Goal: Task Accomplishment & Management: Complete application form

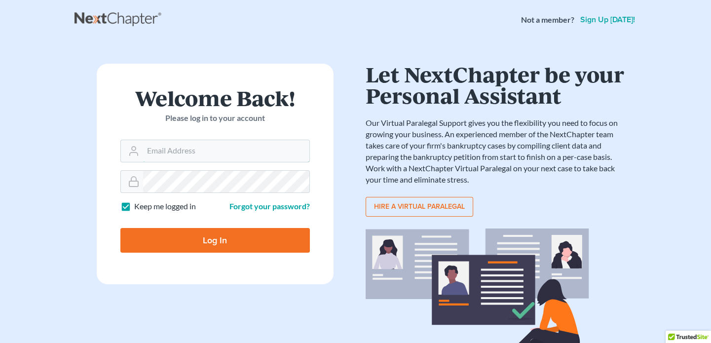
type input "reglaw425@gmail.com"
click at [204, 233] on input "Log In" at bounding box center [215, 240] width 190 height 25
type input "Thinking..."
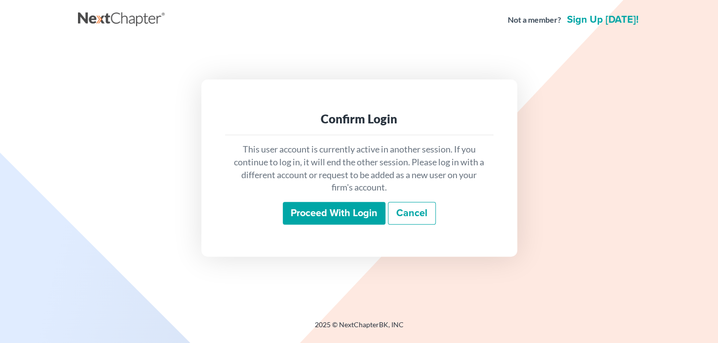
click at [336, 217] on input "Proceed with login" at bounding box center [334, 213] width 103 height 23
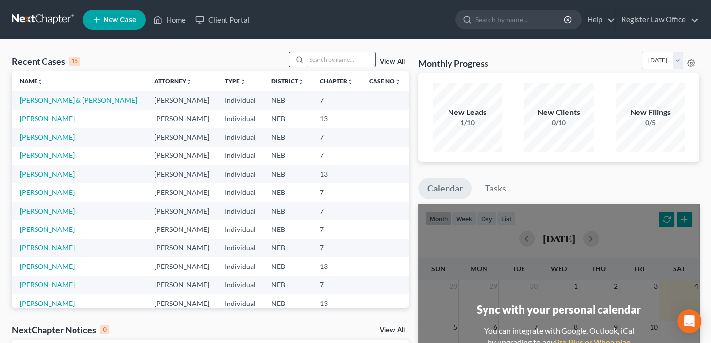
click at [331, 57] on input "search" at bounding box center [341, 59] width 69 height 14
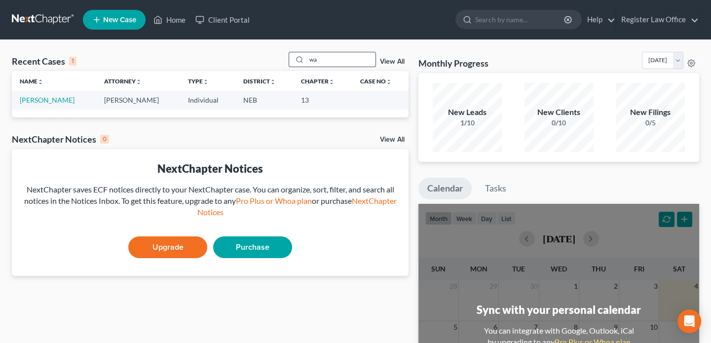
type input "w"
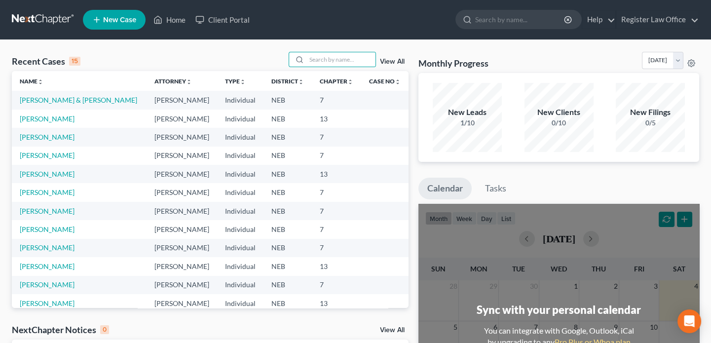
click at [104, 19] on span "New Case" at bounding box center [119, 19] width 33 height 7
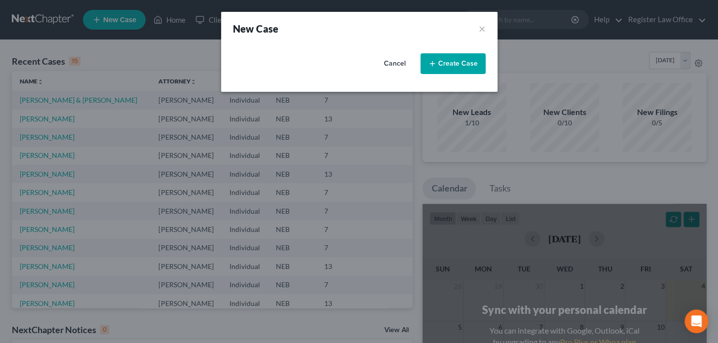
select select "48"
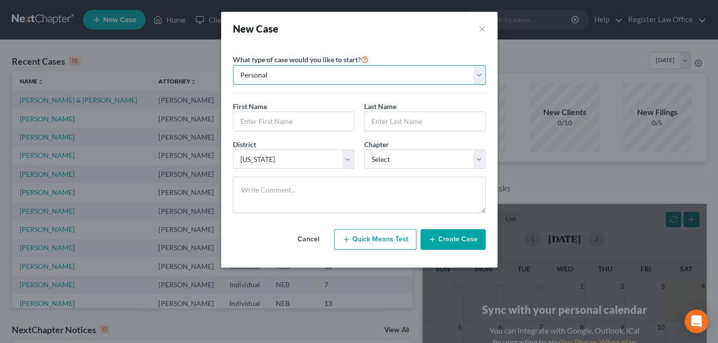
click at [291, 74] on select "Personal Business" at bounding box center [359, 75] width 253 height 20
click at [233, 65] on select "Personal Business" at bounding box center [359, 75] width 253 height 20
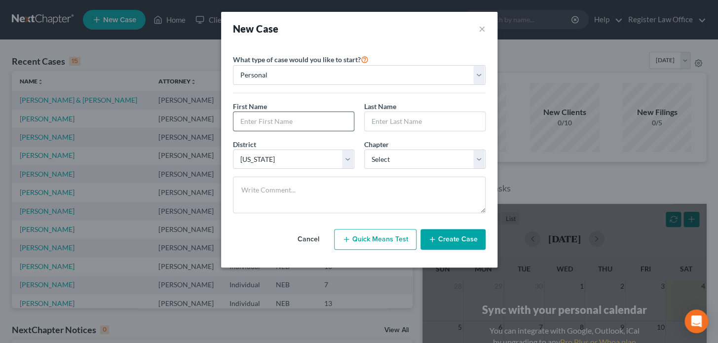
click at [276, 123] on input "text" at bounding box center [293, 121] width 120 height 19
type input "Hanna"
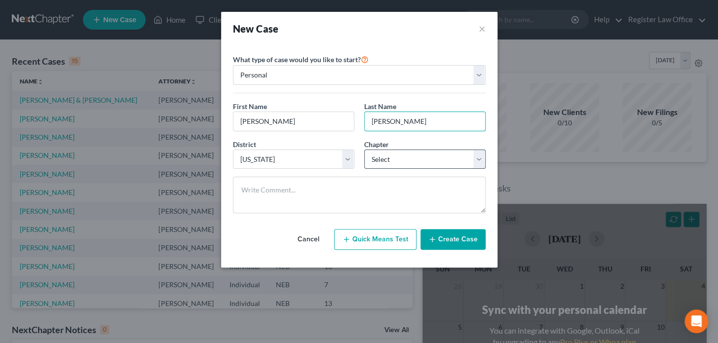
type input "Walker"
click at [389, 158] on select "Select 7 11 12 13" at bounding box center [424, 160] width 121 height 20
select select "3"
click at [364, 150] on select "Select 7 11 12 13" at bounding box center [424, 160] width 121 height 20
click at [370, 239] on button "Quick Means Test" at bounding box center [375, 239] width 82 height 21
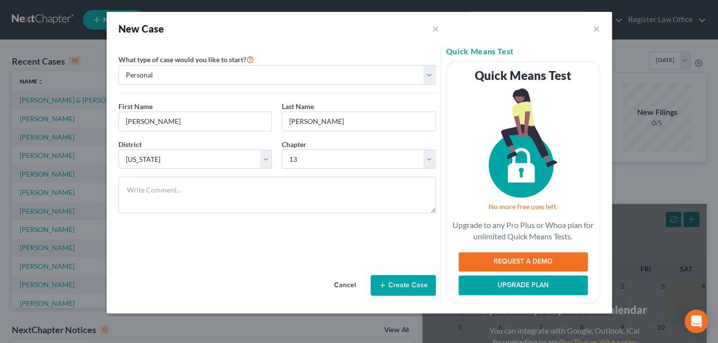
click at [409, 281] on button "Create Case" at bounding box center [403, 285] width 65 height 21
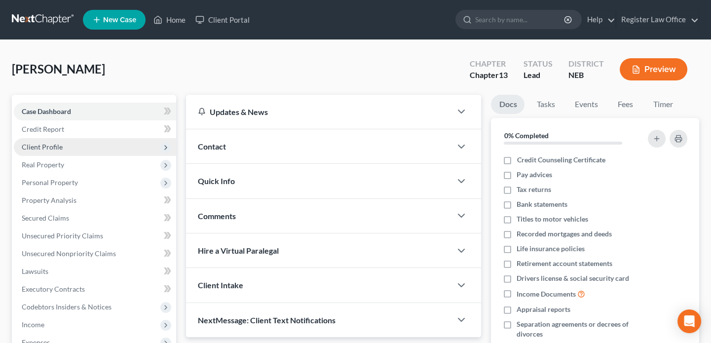
click at [57, 144] on span "Client Profile" at bounding box center [42, 147] width 41 height 8
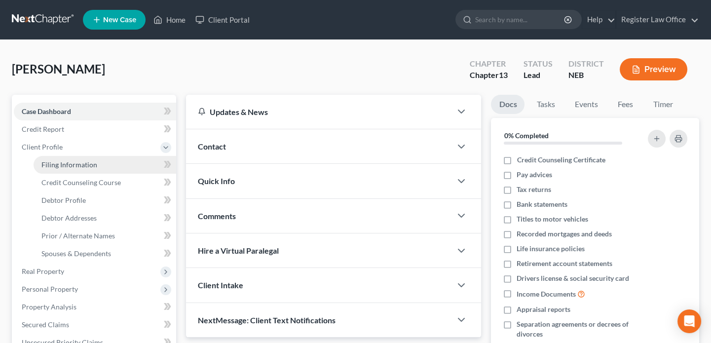
click at [102, 164] on link "Filing Information" at bounding box center [105, 165] width 143 height 18
select select "1"
select select "0"
select select "3"
select select "48"
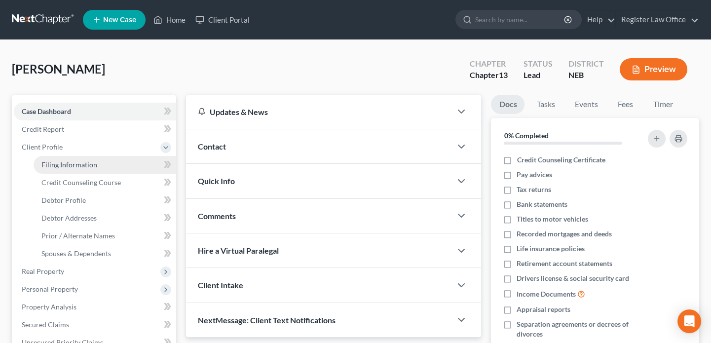
select select "30"
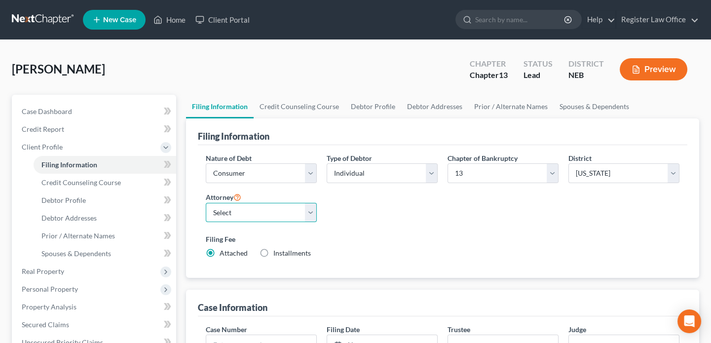
click at [246, 208] on select "Select Richard Register - NEB" at bounding box center [261, 213] width 111 height 20
select select "0"
click at [206, 203] on select "Select Richard Register - NEB" at bounding box center [261, 213] width 111 height 20
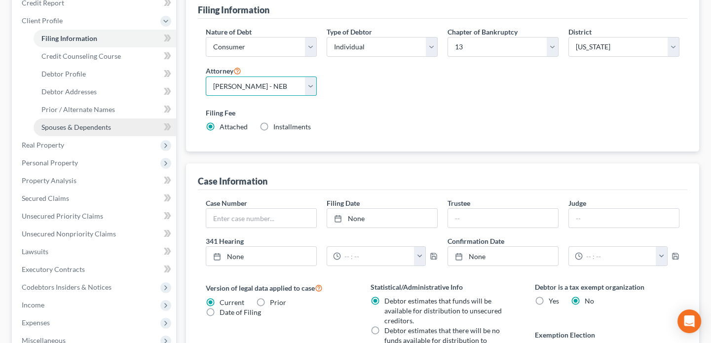
scroll to position [89, 0]
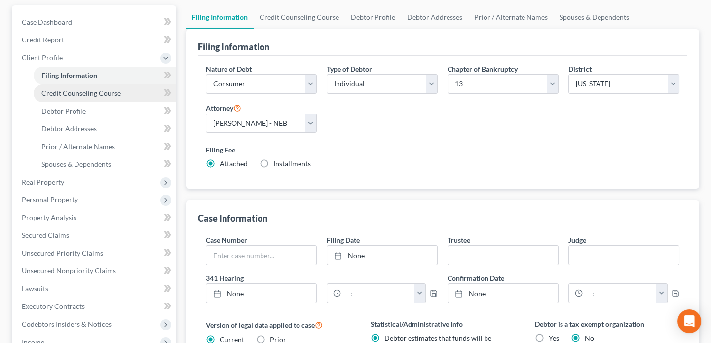
click at [74, 93] on span "Credit Counseling Course" at bounding box center [80, 93] width 79 height 8
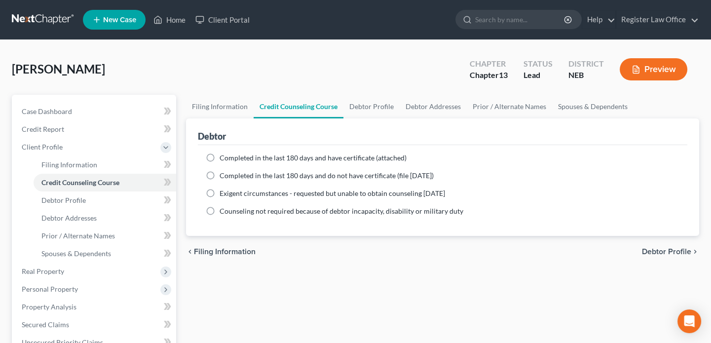
click at [220, 157] on label "Completed in the last 180 days and have certificate (attached)" at bounding box center [313, 158] width 187 height 10
click at [224, 157] on input "Completed in the last 180 days and have certificate (attached)" at bounding box center [227, 156] width 6 height 6
radio input "true"
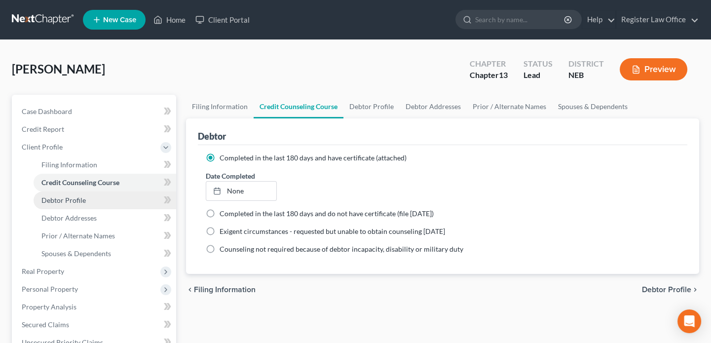
click at [84, 199] on span "Debtor Profile" at bounding box center [63, 200] width 44 height 8
select select "0"
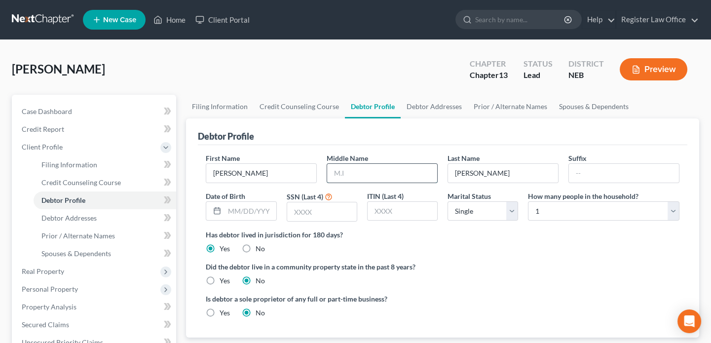
click at [350, 176] on input "text" at bounding box center [382, 173] width 110 height 19
type input "Cheyenne"
click at [427, 233] on label "Has debtor lived in jurisdiction for 180 days?" at bounding box center [443, 235] width 474 height 10
click at [254, 211] on input "text" at bounding box center [250, 211] width 51 height 19
type input "12/11/1997"
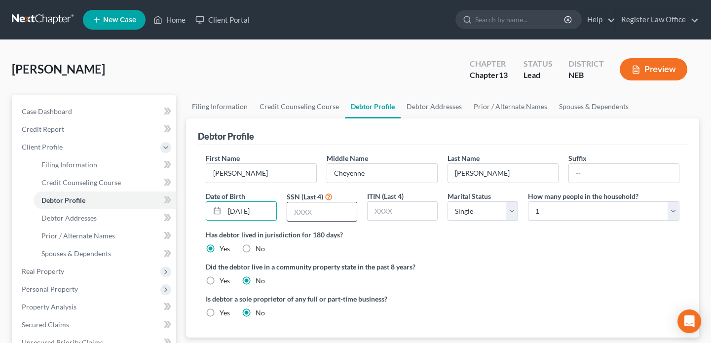
click at [294, 210] on input "text" at bounding box center [322, 211] width 70 height 19
type input "2"
type input "3558"
click at [390, 250] on div "Has debtor lived in jurisdiction for 180 days? Yes No Debtor must reside in jur…" at bounding box center [443, 242] width 474 height 24
click at [511, 212] on select "Select Single Married Separated Divorced Widowed" at bounding box center [483, 211] width 71 height 20
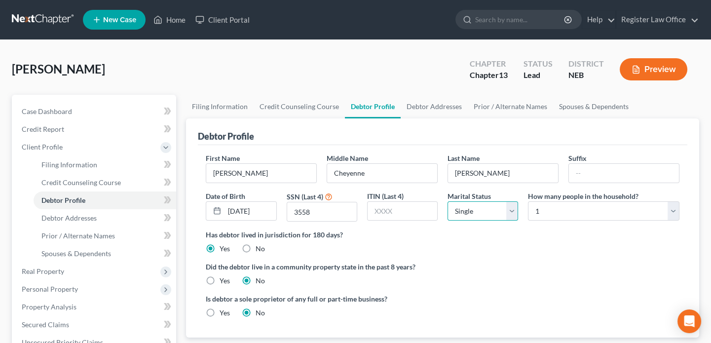
select select "1"
click at [448, 201] on select "Select Single Married Separated Divorced Widowed" at bounding box center [483, 211] width 71 height 20
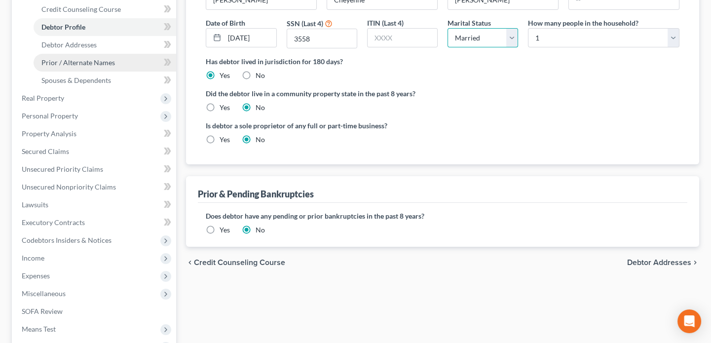
scroll to position [134, 0]
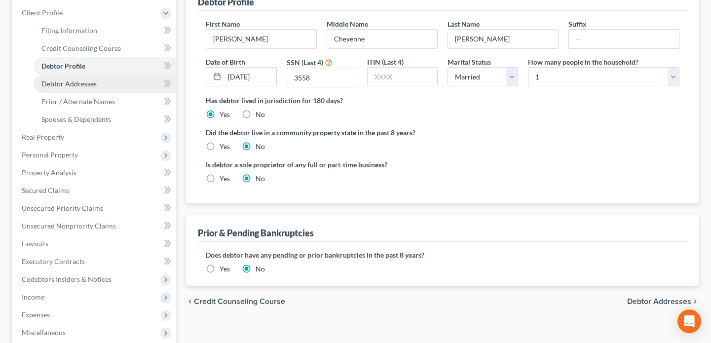
click at [81, 79] on span "Debtor Addresses" at bounding box center [68, 83] width 55 height 8
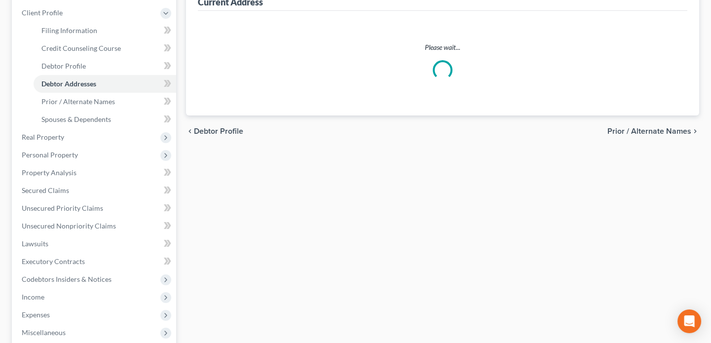
select select "0"
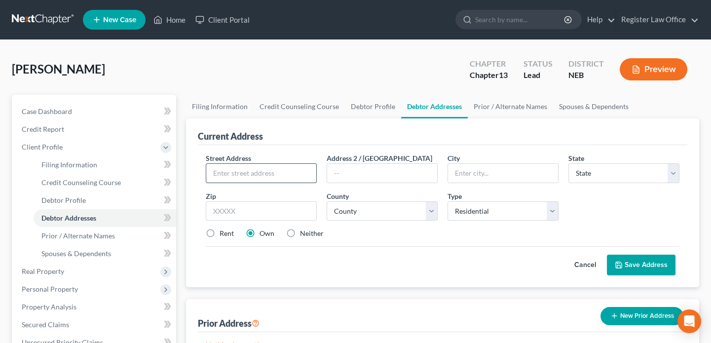
click at [246, 168] on input "text" at bounding box center [261, 173] width 110 height 19
type input "1335 North Madison St"
type input "Fremont"
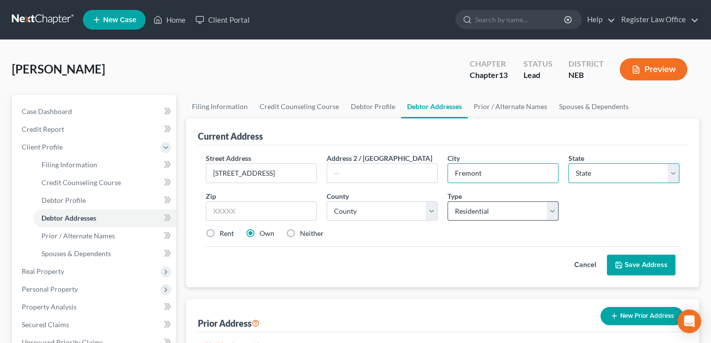
select select "30"
type input "68025"
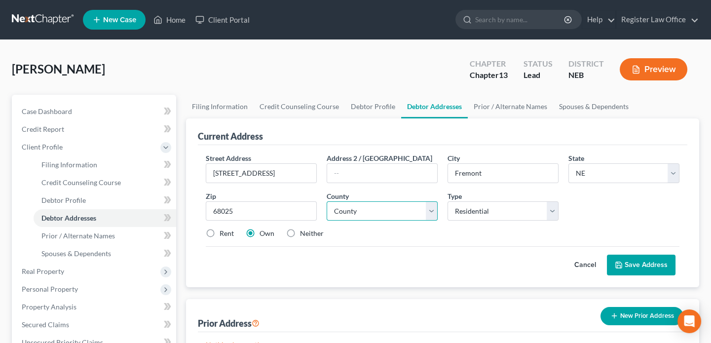
click at [355, 212] on select "County Adams County Antelope County Arthur County Banner County Blaine County B…" at bounding box center [382, 211] width 111 height 20
select select "26"
click at [355, 212] on select "County Adams County Antelope County Arthur County Banner County Blaine County B…" at bounding box center [382, 211] width 111 height 20
click at [220, 235] on label "Rent" at bounding box center [227, 234] width 14 height 10
click at [224, 235] on input "Rent" at bounding box center [227, 232] width 6 height 6
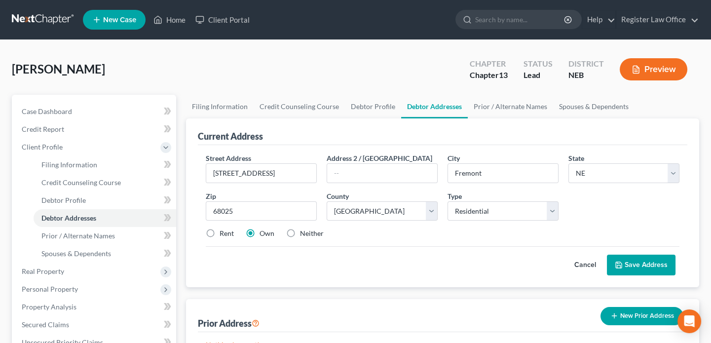
radio input "true"
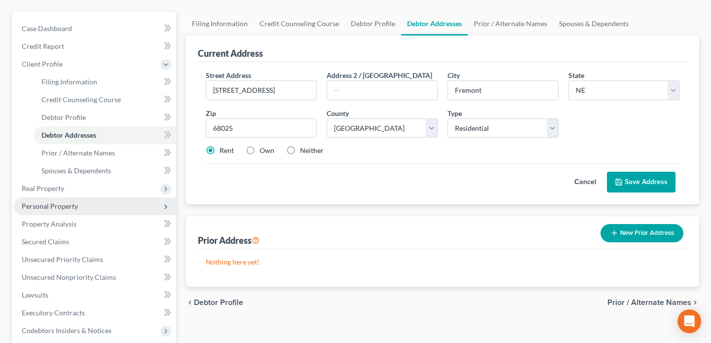
scroll to position [89, 0]
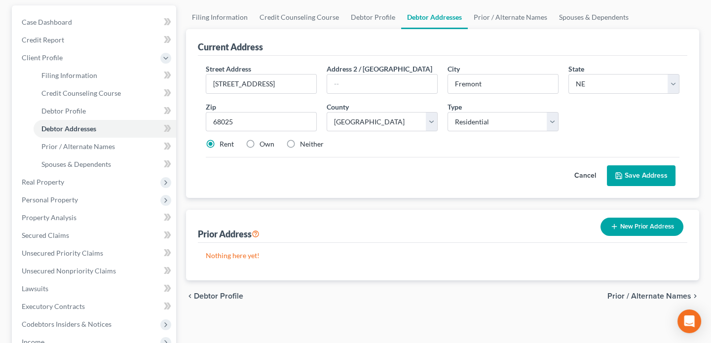
click at [632, 174] on button "Save Address" at bounding box center [641, 175] width 69 height 21
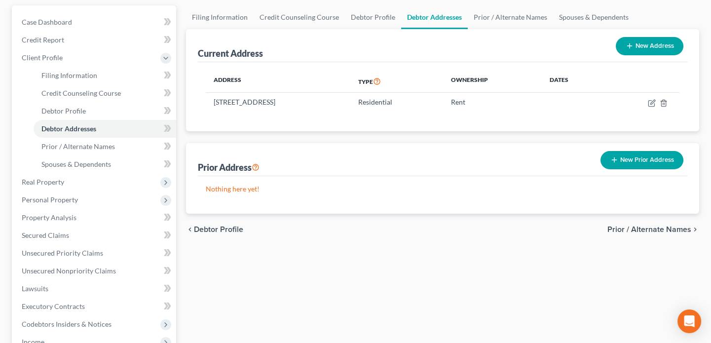
drag, startPoint x: 645, startPoint y: 163, endPoint x: 632, endPoint y: 161, distance: 12.9
click at [644, 163] on button "New Prior Address" at bounding box center [642, 160] width 83 height 18
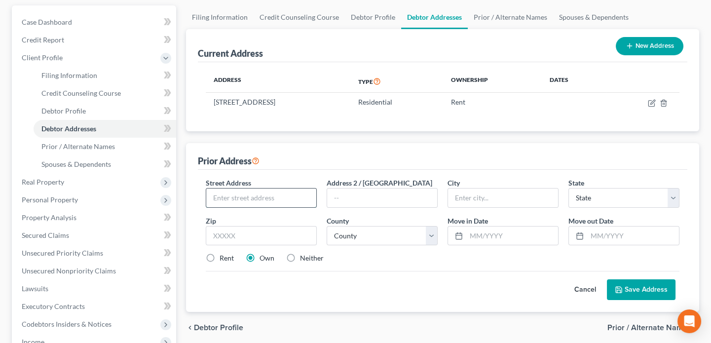
click at [233, 202] on input "text" at bounding box center [261, 198] width 110 height 19
type input "101 South L St"
type input "Fremont"
select select "30"
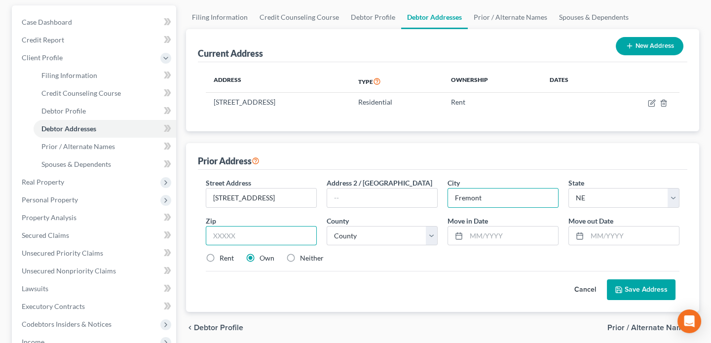
type input "68025"
click at [350, 232] on select "County" at bounding box center [382, 236] width 111 height 20
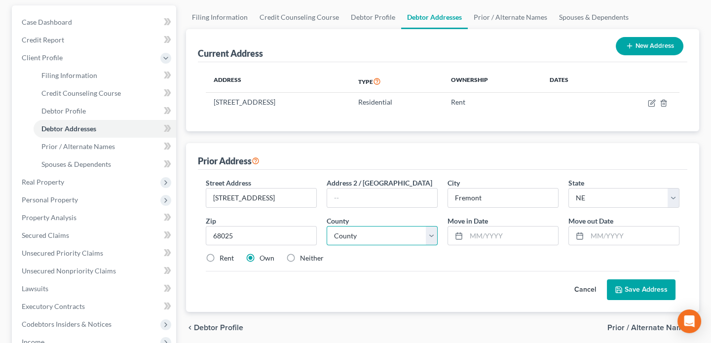
select select "26"
click at [350, 232] on select "County Adams County Antelope County Arthur County Banner County Blaine County B…" at bounding box center [382, 236] width 111 height 20
click at [590, 237] on input "text" at bounding box center [633, 236] width 92 height 19
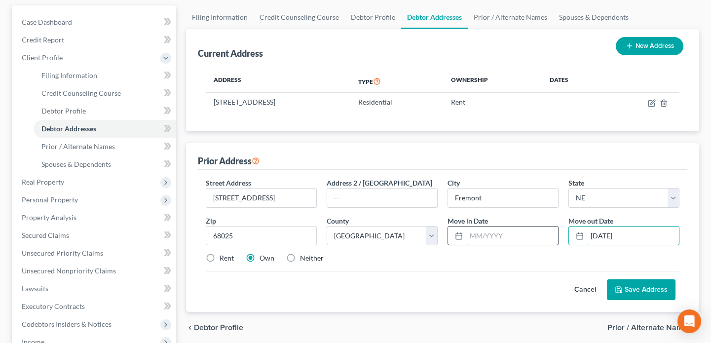
type input "3/1/2025"
click at [507, 236] on input "text" at bounding box center [512, 236] width 92 height 19
type input "10/31/2023"
click at [420, 271] on div "Cancel Save Address" at bounding box center [443, 285] width 474 height 29
click at [220, 258] on label "Rent" at bounding box center [227, 258] width 14 height 10
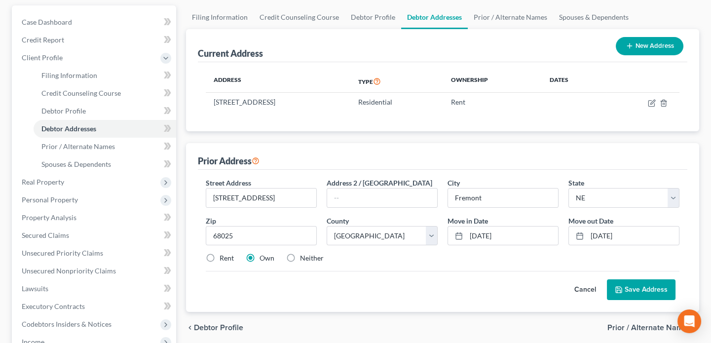
click at [224, 258] on input "Rent" at bounding box center [227, 256] width 6 height 6
radio input "true"
click at [630, 290] on button "Save Address" at bounding box center [641, 289] width 69 height 21
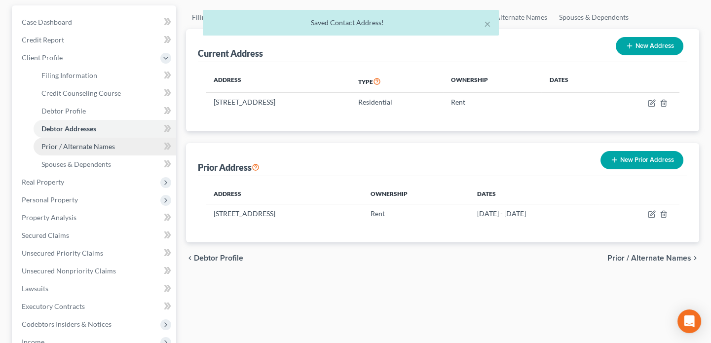
click at [83, 146] on span "Prior / Alternate Names" at bounding box center [78, 146] width 74 height 8
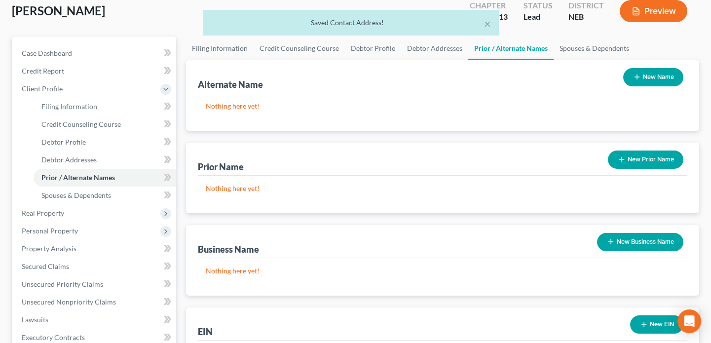
scroll to position [89, 0]
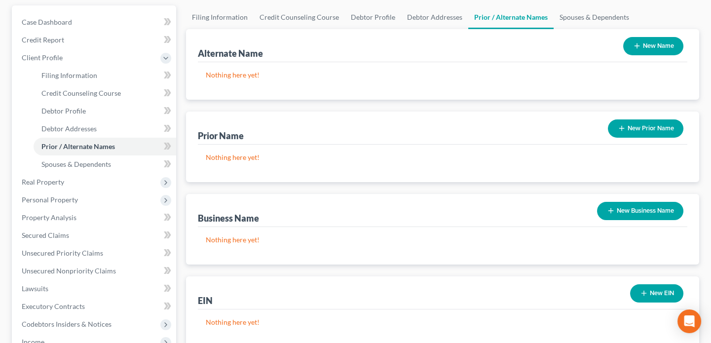
click at [646, 44] on button "New Name" at bounding box center [653, 46] width 60 height 18
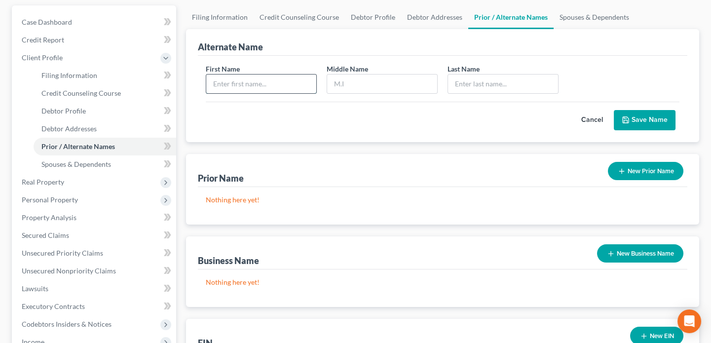
click at [227, 81] on input "text" at bounding box center [261, 84] width 110 height 19
type input "Hanna"
type input "Cheyenne"
type input "Monaghan"
click at [634, 116] on button "Save Name" at bounding box center [645, 120] width 62 height 21
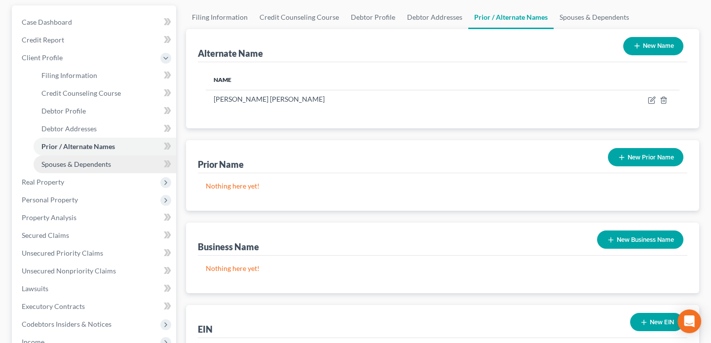
click at [88, 163] on span "Spouses & Dependents" at bounding box center [76, 164] width 70 height 8
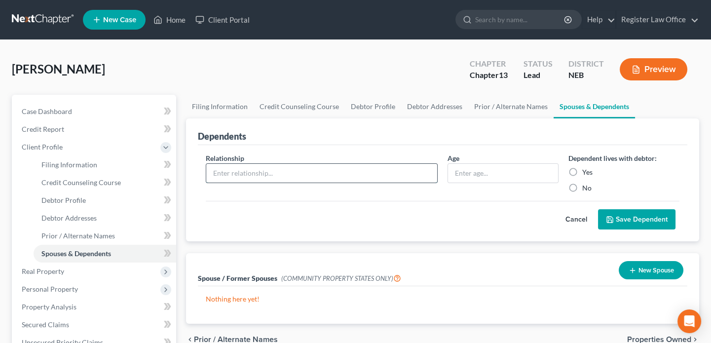
click at [267, 172] on input "text" at bounding box center [321, 173] width 231 height 19
click at [200, 256] on div "Spouse / Former Spouses (COMMUNITY PROPERTY STATES ONLY) New Spouse" at bounding box center [443, 269] width 490 height 33
click at [663, 266] on button "New Spouse" at bounding box center [651, 270] width 65 height 18
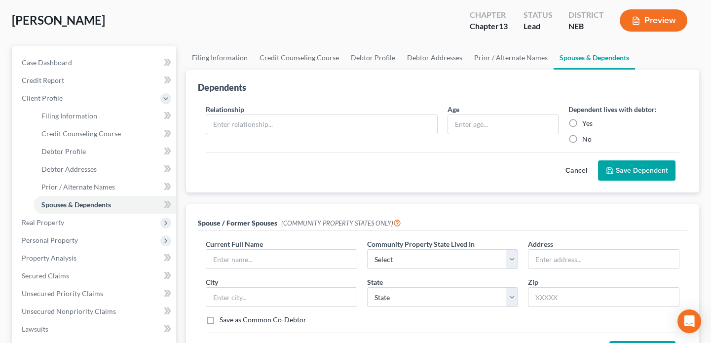
scroll to position [134, 0]
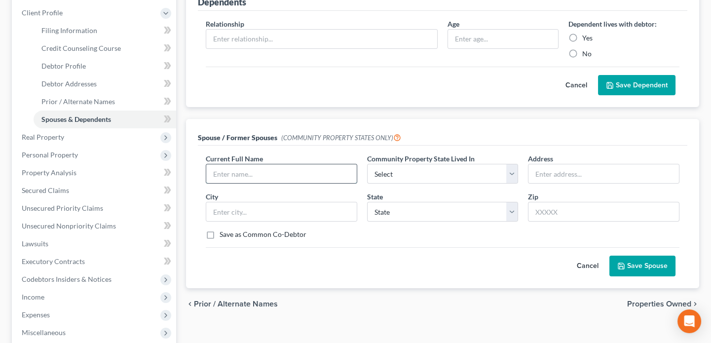
click at [224, 173] on input "text" at bounding box center [281, 173] width 151 height 19
type input "Jacob Allen Walker"
click at [371, 173] on select "Select AZ CA GU ID LA NV NM PR TX WA WI" at bounding box center [443, 174] width 152 height 20
click at [351, 157] on div "Current Full Name * Jacob Allen Walker" at bounding box center [281, 169] width 161 height 30
click at [220, 235] on label "Save as Common Co-Debtor" at bounding box center [263, 235] width 87 height 10
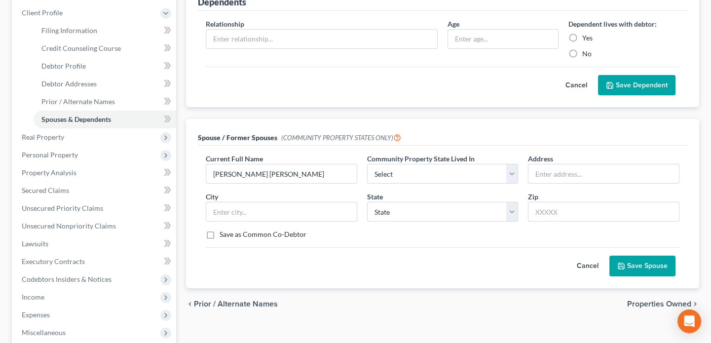
click at [224, 235] on input "Save as Common Co-Debtor" at bounding box center [227, 233] width 6 height 6
checkbox input "true"
click at [652, 263] on button "Save Spouse" at bounding box center [643, 266] width 66 height 21
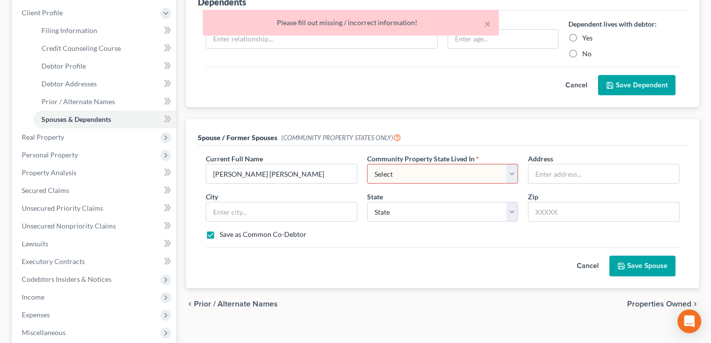
click at [408, 170] on select "Select AZ CA GU ID LA NV NM PR TX WA WI" at bounding box center [443, 174] width 152 height 20
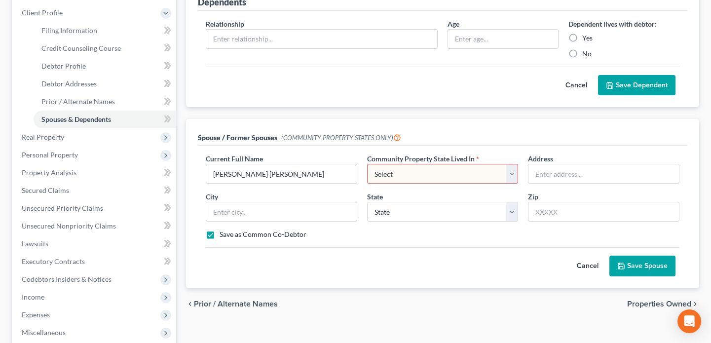
click at [367, 164] on select "Select AZ CA GU ID LA NV NM PR TX WA WI" at bounding box center [443, 174] width 152 height 20
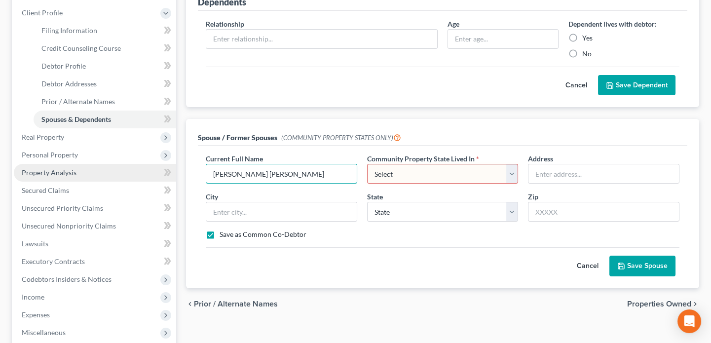
drag, startPoint x: 289, startPoint y: 178, endPoint x: 114, endPoint y: 170, distance: 175.4
click at [115, 172] on div "Petition Navigation Case Dashboard Payments Invoices Payments Payments Credit R…" at bounding box center [356, 219] width 698 height 517
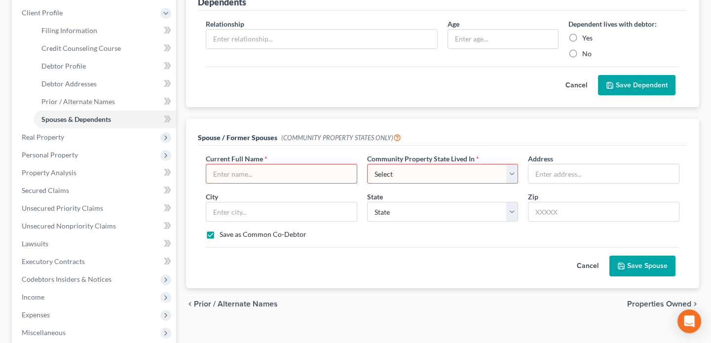
click at [379, 174] on select "Select AZ CA GU ID LA NV NM PR TX WA WI" at bounding box center [443, 174] width 152 height 20
click at [243, 230] on label "Save as Common Co-Debtor" at bounding box center [263, 235] width 87 height 10
click at [230, 230] on input "Save as Common Co-Debtor" at bounding box center [227, 233] width 6 height 6
checkbox input "false"
click at [596, 262] on button "Cancel" at bounding box center [587, 266] width 43 height 20
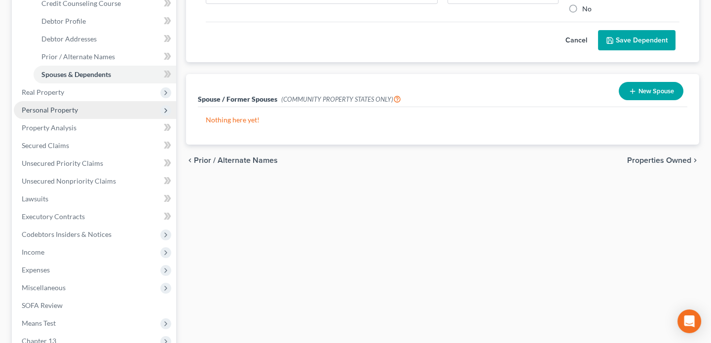
scroll to position [224, 0]
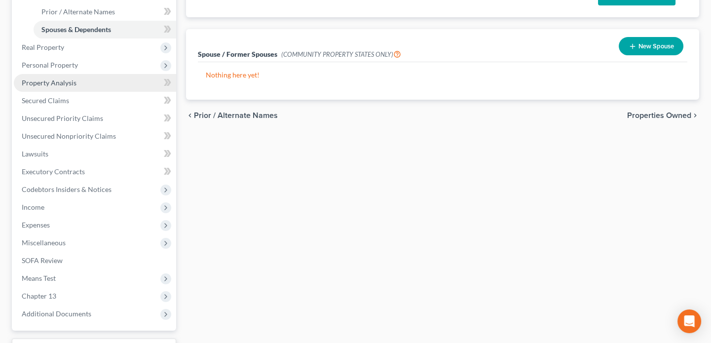
click at [64, 82] on span "Property Analysis" at bounding box center [49, 82] width 55 height 8
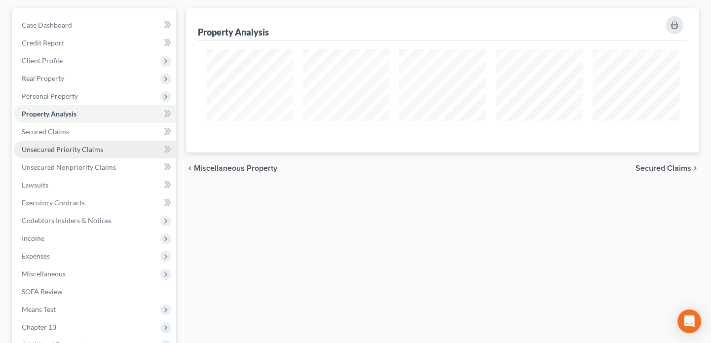
scroll to position [89, 0]
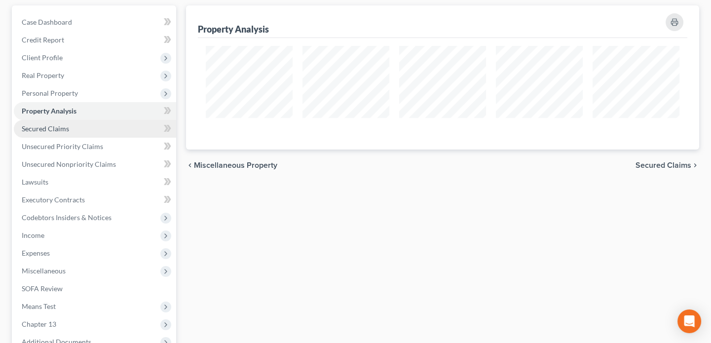
click at [59, 130] on span "Secured Claims" at bounding box center [45, 128] width 47 height 8
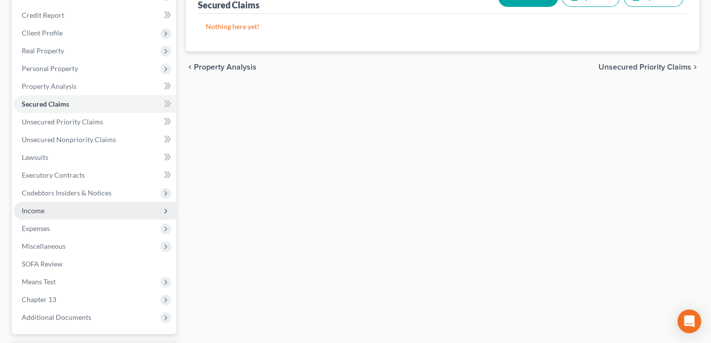
scroll to position [134, 0]
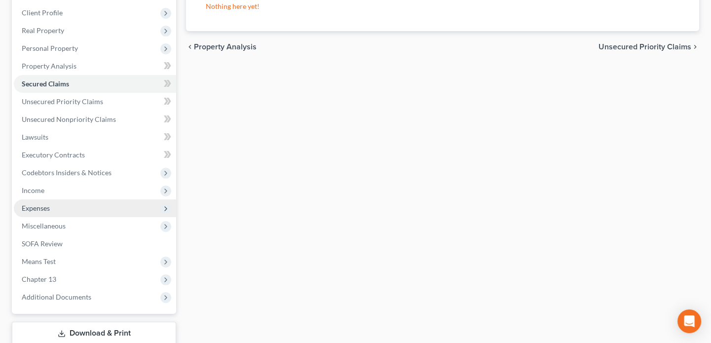
click at [46, 204] on span "Expenses" at bounding box center [36, 208] width 28 height 8
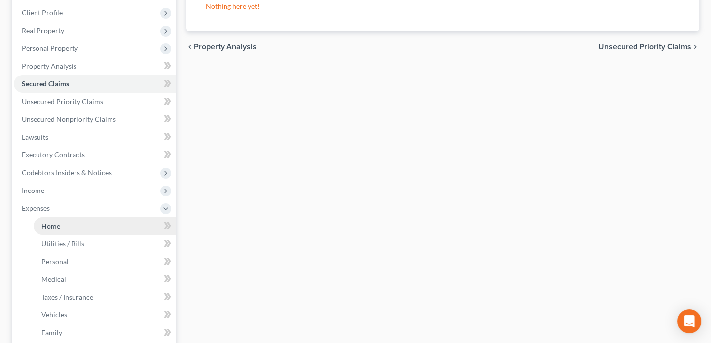
click at [69, 221] on link "Home" at bounding box center [105, 226] width 143 height 18
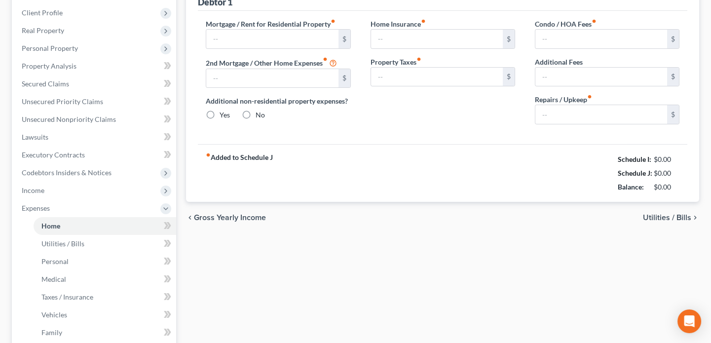
scroll to position [31, 0]
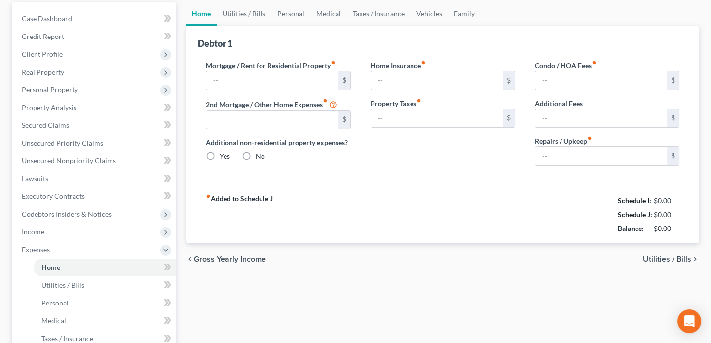
type input "0.00"
radio input "true"
type input "0.00"
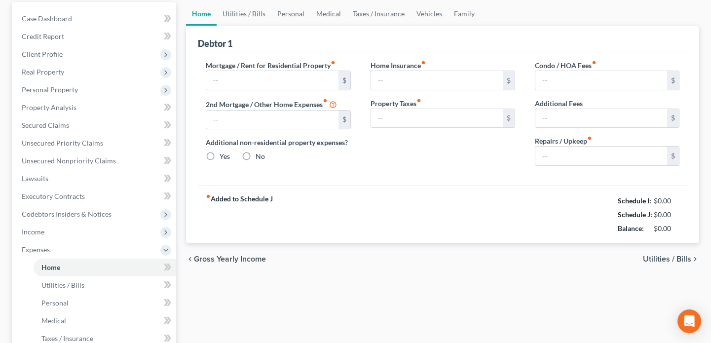
type input "0.00"
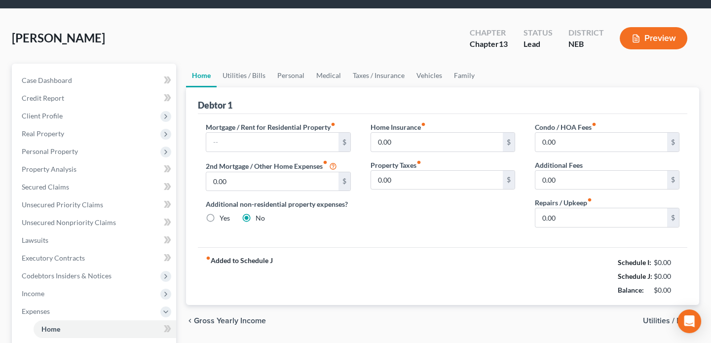
scroll to position [0, 0]
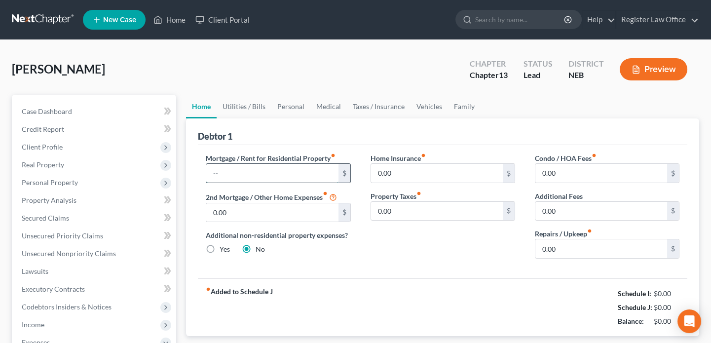
click at [235, 170] on input "text" at bounding box center [272, 173] width 132 height 19
type input "950.00"
click at [229, 107] on link "Utilities / Bills" at bounding box center [244, 107] width 55 height 24
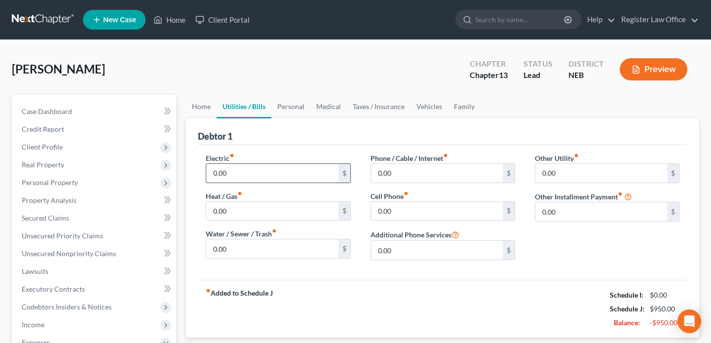
click at [230, 173] on input "0.00" at bounding box center [272, 173] width 132 height 19
type input "250"
click at [387, 175] on input "0.00" at bounding box center [437, 173] width 132 height 19
type input "120"
click at [389, 210] on input "0.00" at bounding box center [437, 211] width 132 height 19
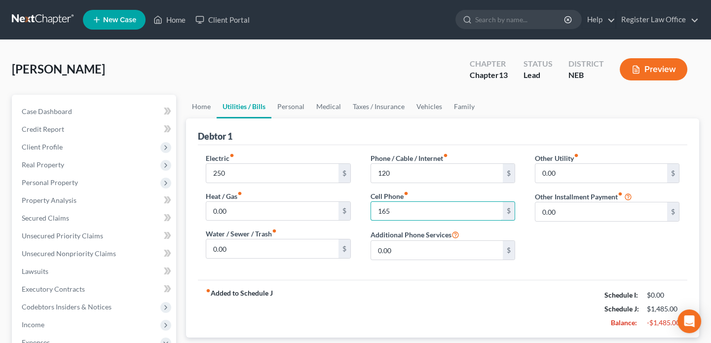
type input "165"
click at [437, 289] on div "fiber_manual_record Added to Schedule J Schedule I: $0.00 Schedule J: $1,485.00…" at bounding box center [443, 309] width 490 height 58
click at [246, 246] on input "0.00" at bounding box center [272, 248] width 132 height 19
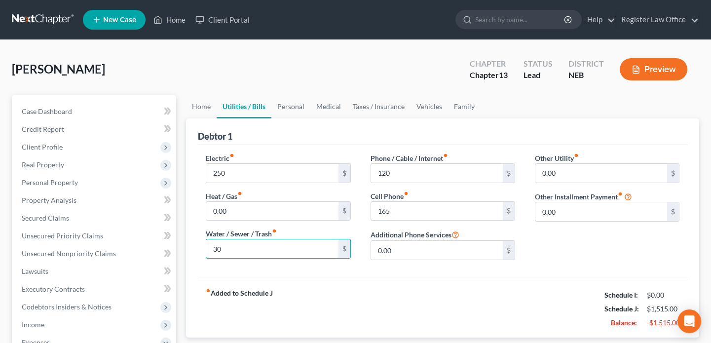
type input "30"
click at [284, 267] on div "Electric fiber_manual_record 250 $ Heat / Gas fiber_manual_record 0.00 $ Water …" at bounding box center [443, 212] width 490 height 135
click at [293, 104] on link "Personal" at bounding box center [290, 107] width 39 height 24
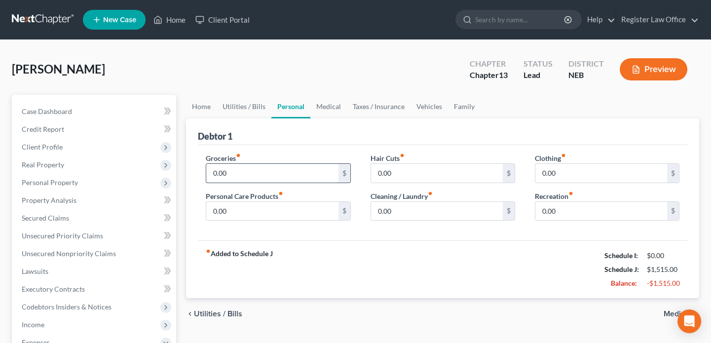
click at [239, 178] on input "0.00" at bounding box center [272, 173] width 132 height 19
type input "400"
click at [321, 236] on div "Groceries fiber_manual_record 400 $ Personal Care Products fiber_manual_record …" at bounding box center [443, 193] width 490 height 96
click at [388, 175] on input "0.00" at bounding box center [437, 173] width 132 height 19
click at [251, 212] on input "0.00" at bounding box center [272, 211] width 132 height 19
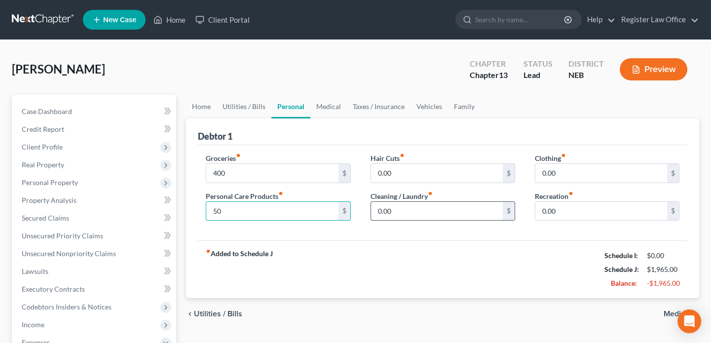
type input "50"
click at [398, 215] on input "0.00" at bounding box center [437, 211] width 132 height 19
type input "40"
drag, startPoint x: 527, startPoint y: 260, endPoint x: 544, endPoint y: 237, distance: 28.9
click at [531, 257] on div "fiber_manual_record Added to Schedule J Schedule I: $0.00 Schedule J: $2,005.00…" at bounding box center [443, 269] width 490 height 58
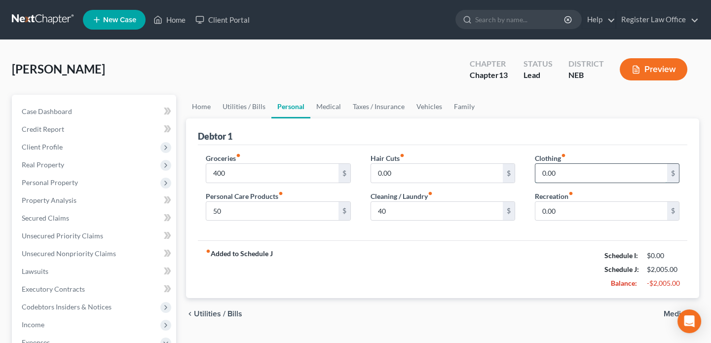
click at [563, 173] on input "0.00" at bounding box center [602, 173] width 132 height 19
type input "50"
click at [562, 212] on input "0.00" at bounding box center [602, 211] width 132 height 19
type input "50"
click at [327, 106] on link "Medical" at bounding box center [328, 107] width 37 height 24
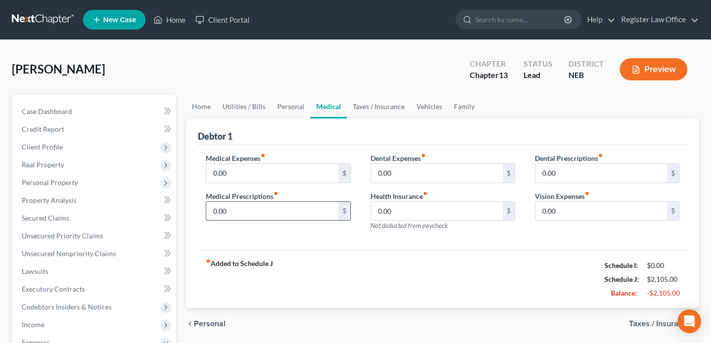
click at [227, 210] on input "0.00" at bounding box center [272, 211] width 132 height 19
type input "15,020"
click at [555, 213] on input "0.00" at bounding box center [602, 211] width 132 height 19
type input "20"
click at [236, 212] on input "15,020" at bounding box center [272, 211] width 132 height 19
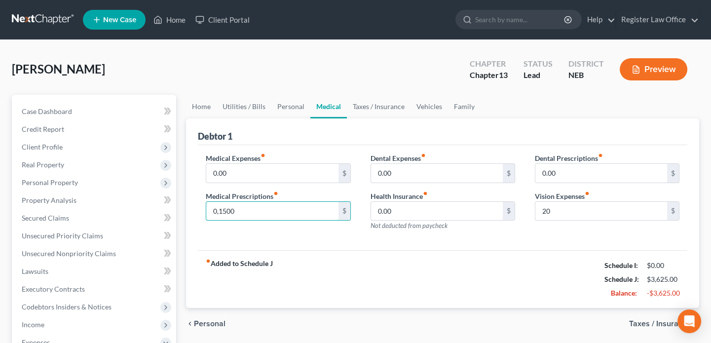
type input "01,500"
drag, startPoint x: 242, startPoint y: 214, endPoint x: 168, endPoint y: 202, distance: 75.0
type input "150"
click at [379, 257] on div "fiber_manual_record Added to Schedule J Schedule I: $0.00 Schedule J: $2,275.00…" at bounding box center [443, 279] width 490 height 58
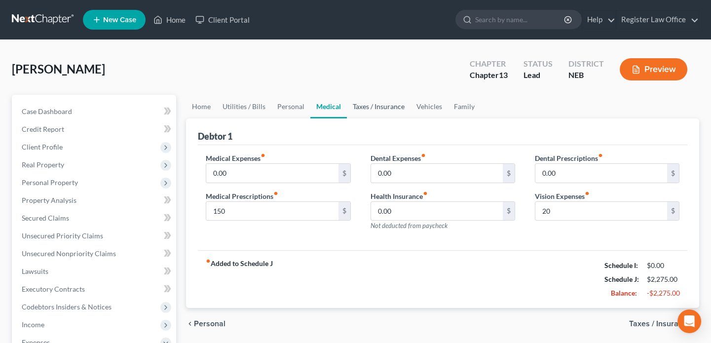
click at [378, 106] on link "Taxes / Insurance" at bounding box center [379, 107] width 64 height 24
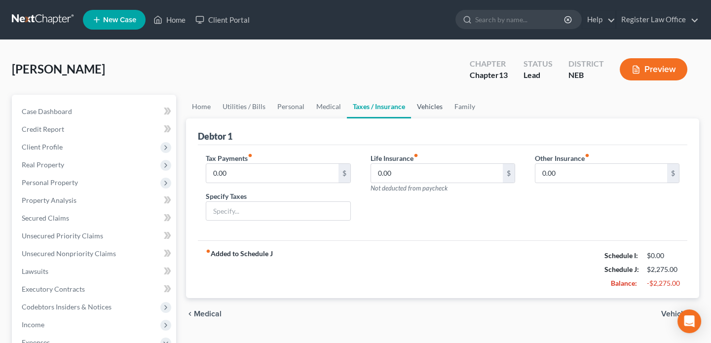
click at [415, 106] on link "Vehicles" at bounding box center [430, 107] width 38 height 24
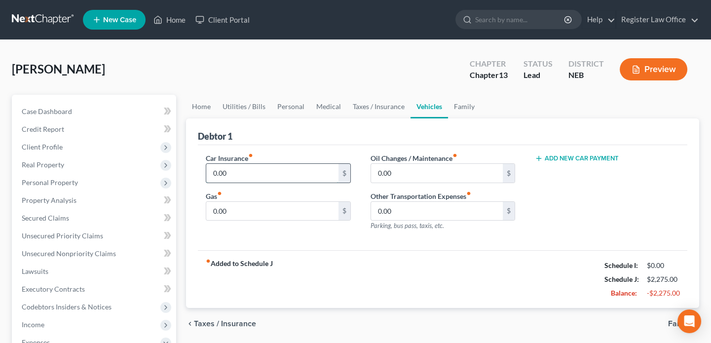
click at [231, 173] on input "0.00" at bounding box center [272, 173] width 132 height 19
type input "100"
click at [236, 217] on input "0.00" at bounding box center [272, 211] width 132 height 19
type input "90"
click at [392, 171] on input "0.00" at bounding box center [437, 173] width 132 height 19
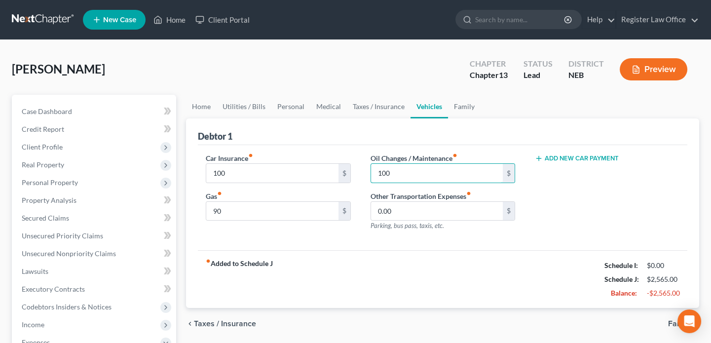
type input "100"
click at [449, 248] on div "Car Insurance fiber_manual_record 100 $ Gas fiber_manual_record 90 $ Oil Change…" at bounding box center [443, 198] width 490 height 106
click at [457, 107] on link "Family" at bounding box center [464, 107] width 33 height 24
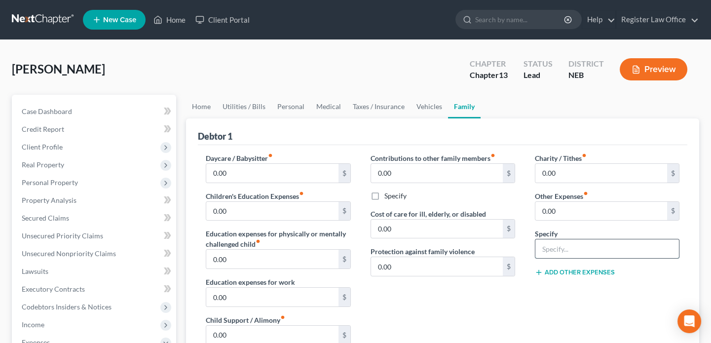
click at [568, 246] on input "text" at bounding box center [608, 248] width 144 height 19
type input "cigarettes"
click at [558, 209] on input "0.00" at bounding box center [602, 211] width 132 height 19
type input "150.00"
click at [375, 288] on div "Contributions to other family members fiber_manual_record 0.00 $ Specify Cost o…" at bounding box center [443, 258] width 164 height 210
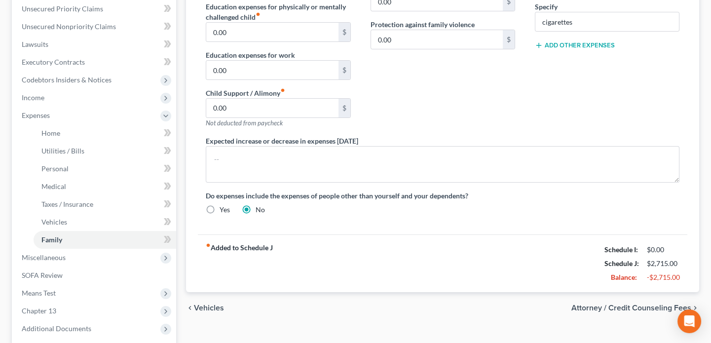
scroll to position [179, 0]
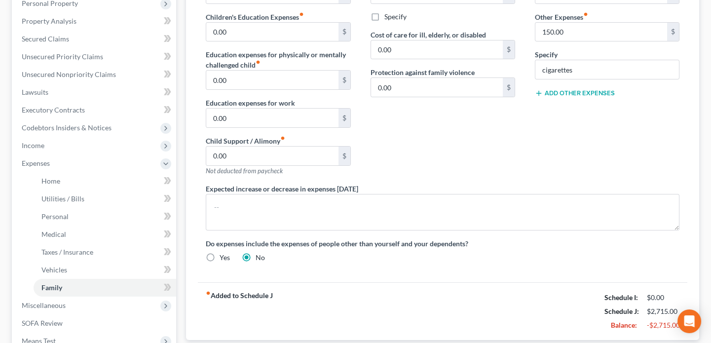
click at [577, 91] on button "Add Other Expenses" at bounding box center [575, 93] width 80 height 8
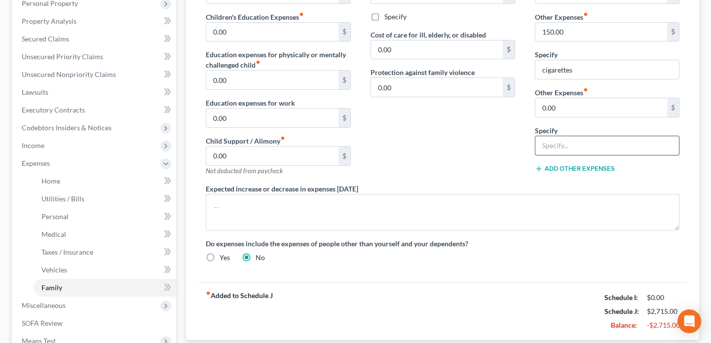
click at [559, 141] on input "text" at bounding box center [608, 145] width 144 height 19
type input "pet care"
click at [556, 108] on input "0.00" at bounding box center [602, 107] width 132 height 19
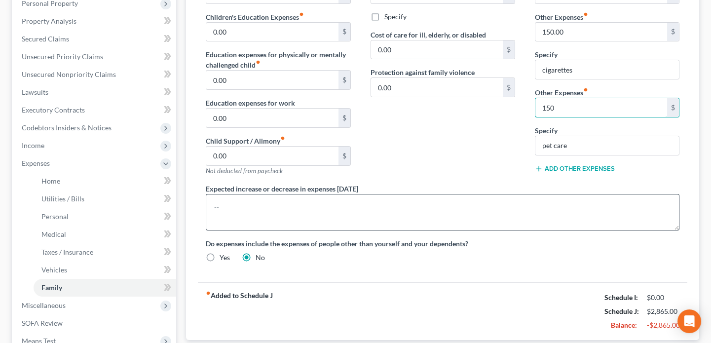
type input "150"
click at [563, 210] on textarea at bounding box center [443, 212] width 474 height 37
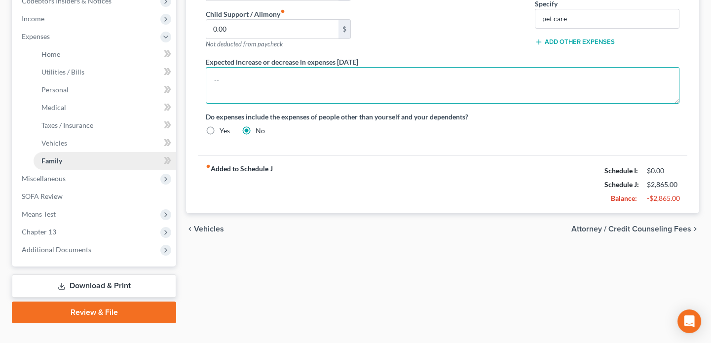
scroll to position [314, 0]
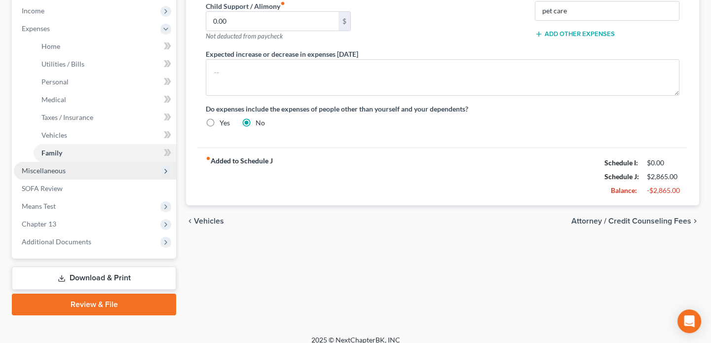
click at [47, 170] on span "Miscellaneous" at bounding box center [44, 170] width 44 height 8
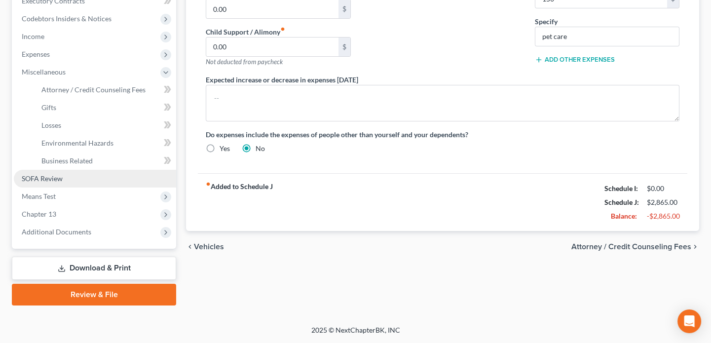
scroll to position [286, 0]
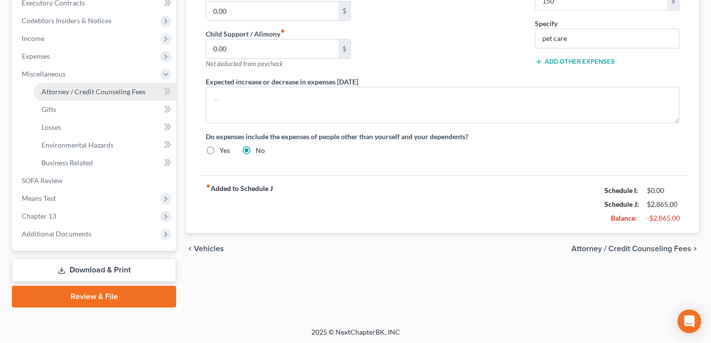
click at [86, 93] on span "Attorney / Credit Counseling Fees" at bounding box center [93, 91] width 104 height 8
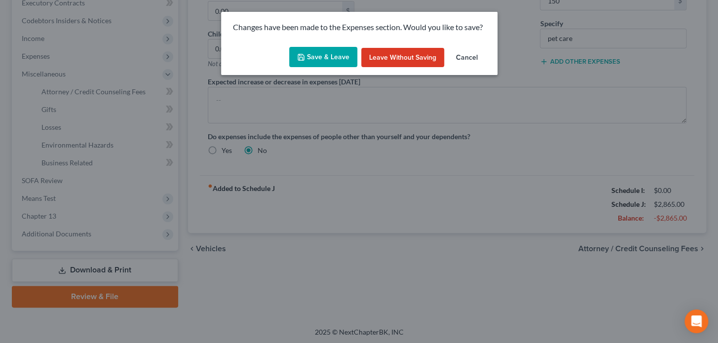
click at [326, 57] on button "Save & Leave" at bounding box center [323, 57] width 68 height 21
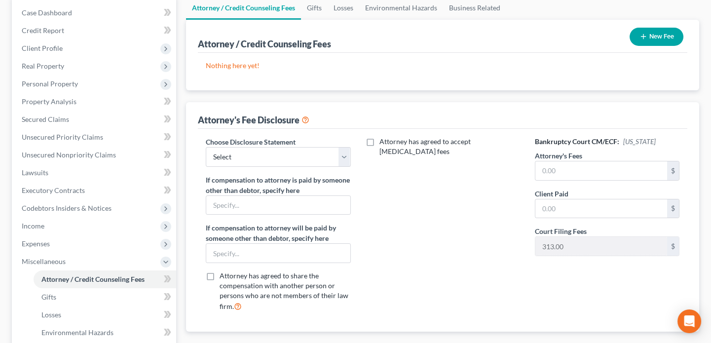
scroll to position [134, 0]
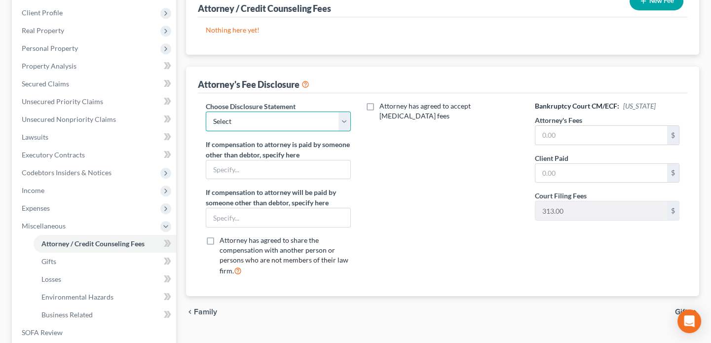
click at [237, 118] on select "Select Register Law Office" at bounding box center [278, 122] width 145 height 20
select select "0"
click at [206, 112] on select "Select Register Law Office" at bounding box center [278, 122] width 145 height 20
click at [582, 135] on input "text" at bounding box center [602, 135] width 132 height 19
type input "0"
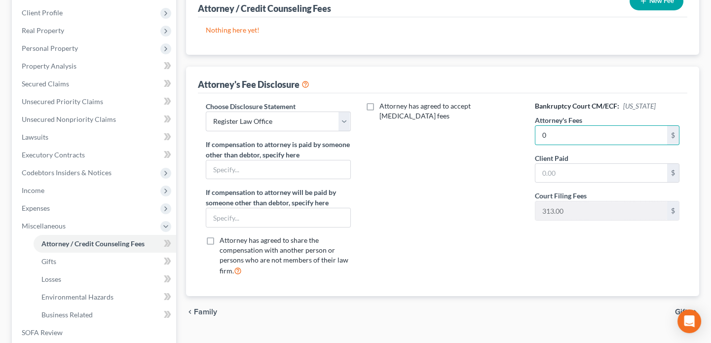
click at [500, 214] on div "Attorney has agreed to accept retainer fees" at bounding box center [443, 192] width 164 height 183
click at [548, 172] on input "text" at bounding box center [602, 173] width 132 height 19
type input "0"
click at [580, 136] on input "0" at bounding box center [602, 135] width 132 height 19
type input "275,000"
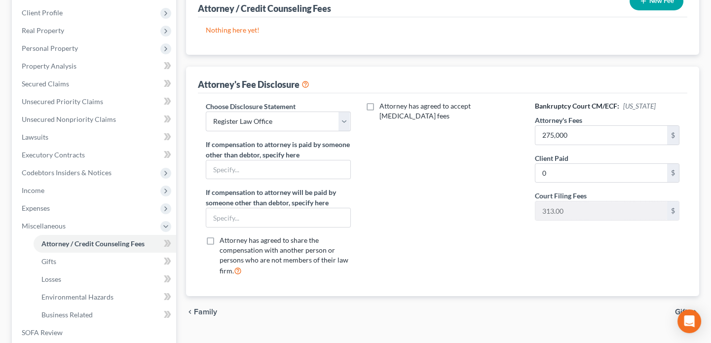
drag, startPoint x: 480, startPoint y: 194, endPoint x: 366, endPoint y: 223, distance: 118.2
click at [479, 194] on div "Attorney has agreed to accept retainer fees" at bounding box center [443, 192] width 164 height 183
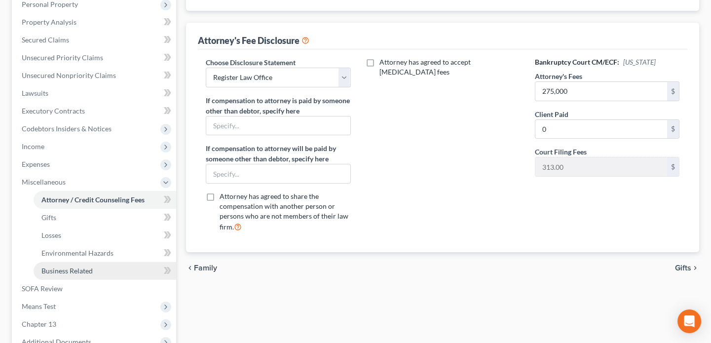
scroll to position [179, 0]
drag, startPoint x: 276, startPoint y: 285, endPoint x: 264, endPoint y: 283, distance: 12.0
click at [276, 285] on div "Attorney / Credit Counseling Fees Gifts Losses Environmental Hazards Business R…" at bounding box center [442, 165] width 523 height 499
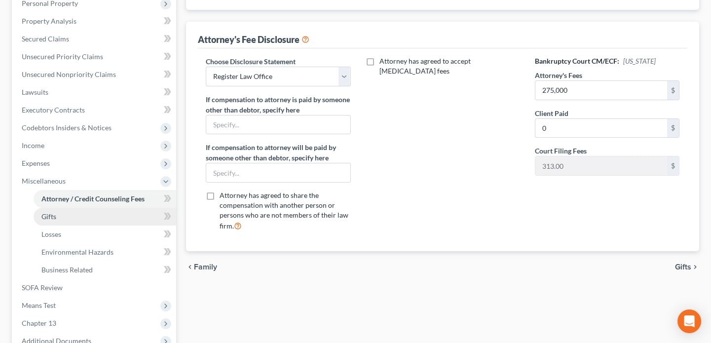
click at [59, 221] on link "Gifts" at bounding box center [105, 217] width 143 height 18
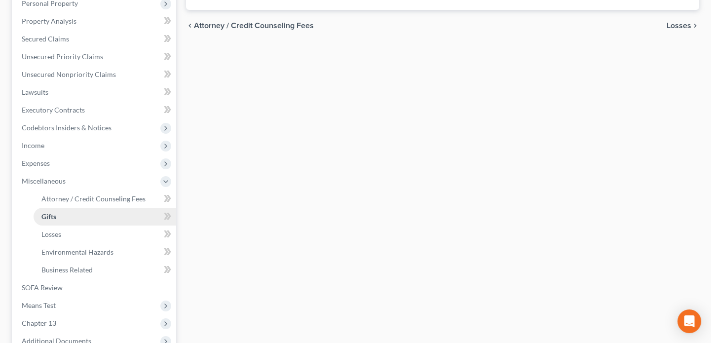
scroll to position [224, 0]
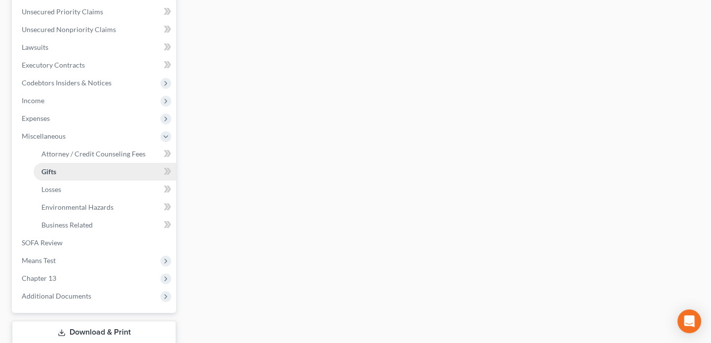
click at [91, 174] on link "Gifts" at bounding box center [105, 172] width 143 height 18
click at [51, 169] on span "Gifts" at bounding box center [48, 171] width 15 height 8
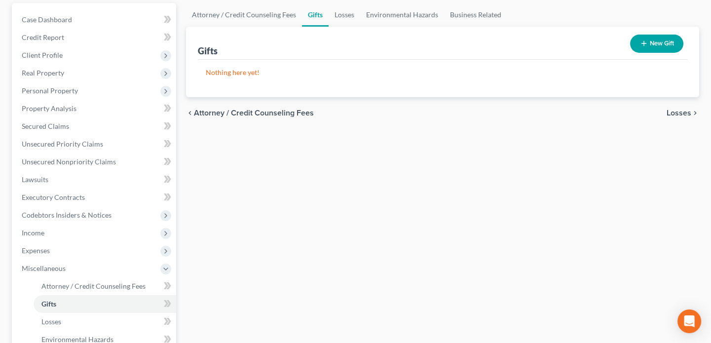
scroll to position [89, 0]
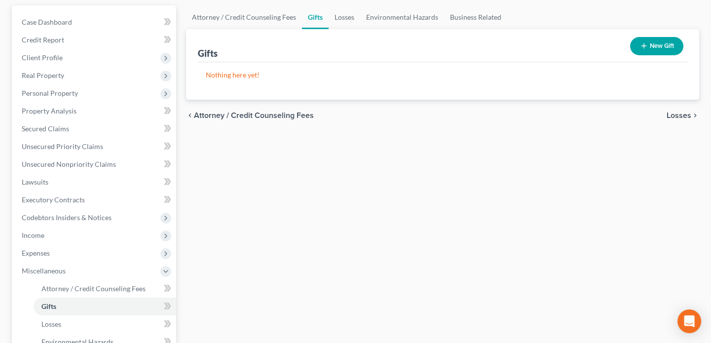
click at [647, 46] on button "New Gift" at bounding box center [656, 46] width 53 height 18
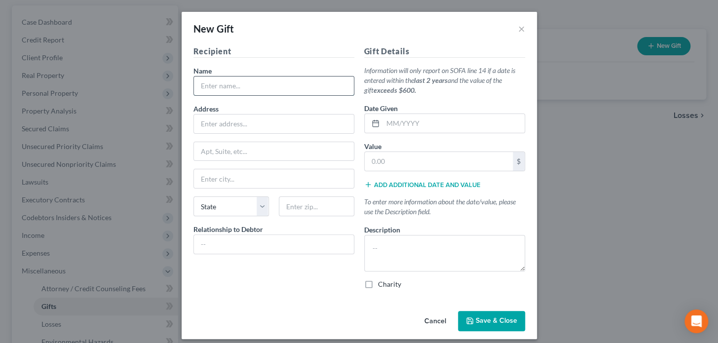
click at [210, 87] on input "text" at bounding box center [274, 86] width 160 height 19
type input "Jake Walker"
click at [383, 125] on input "text" at bounding box center [454, 123] width 142 height 19
type input "02/14/2025"
click at [366, 161] on input "text" at bounding box center [439, 161] width 148 height 19
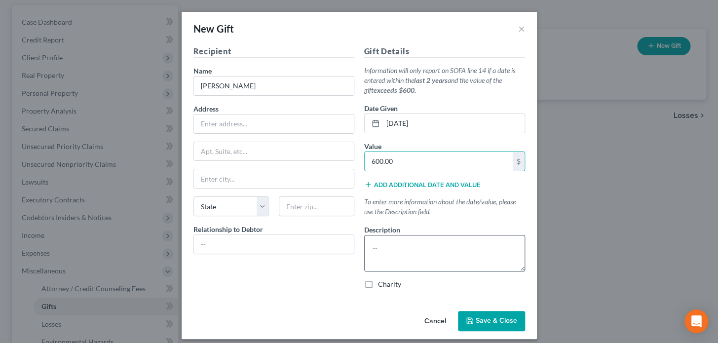
type input "600.00"
click at [375, 249] on textarea at bounding box center [444, 253] width 161 height 37
type textarea "speaker"
click at [476, 317] on span "Save & Close" at bounding box center [496, 321] width 41 height 8
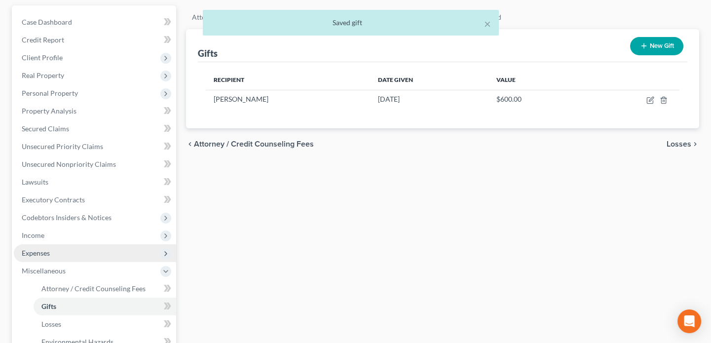
scroll to position [286, 0]
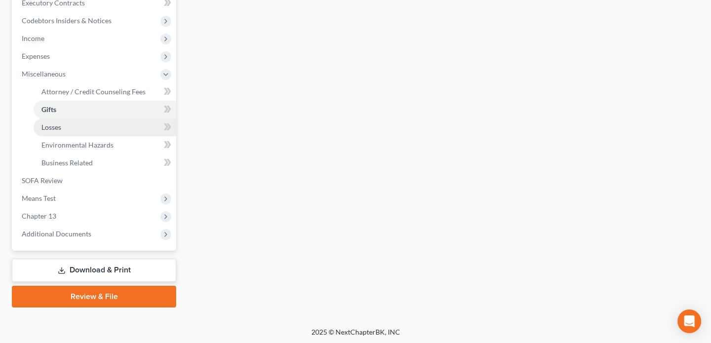
click at [52, 126] on span "Losses" at bounding box center [51, 127] width 20 height 8
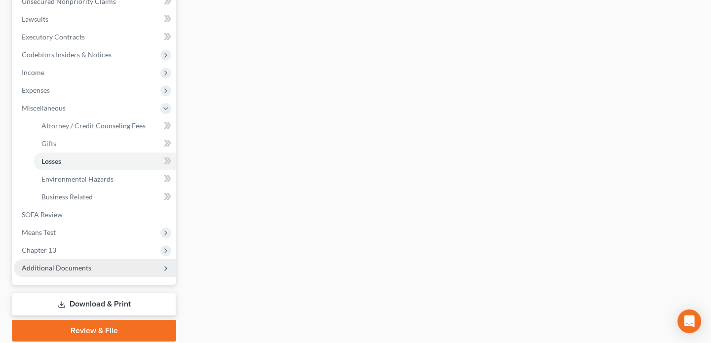
scroll to position [269, 0]
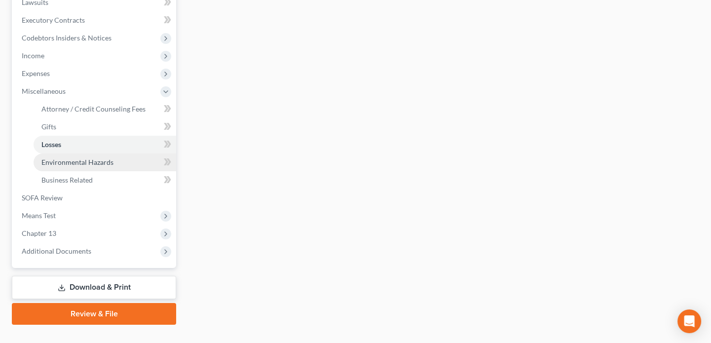
click at [71, 158] on span "Environmental Hazards" at bounding box center [77, 162] width 72 height 8
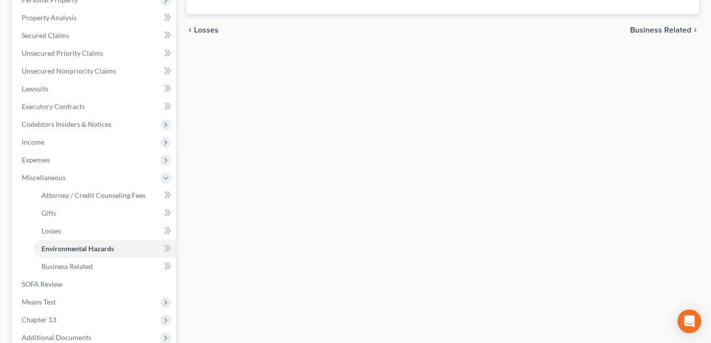
scroll to position [269, 0]
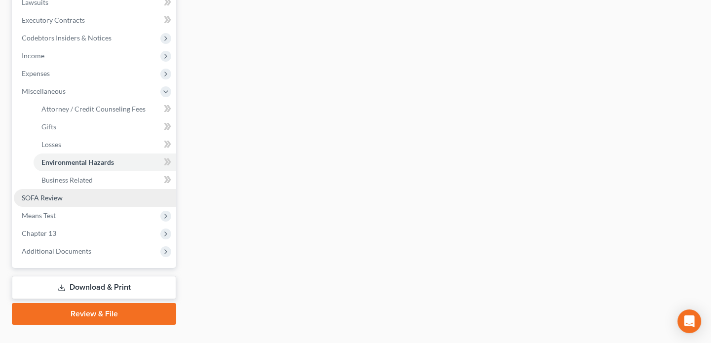
click at [66, 195] on link "SOFA Review" at bounding box center [95, 198] width 162 height 18
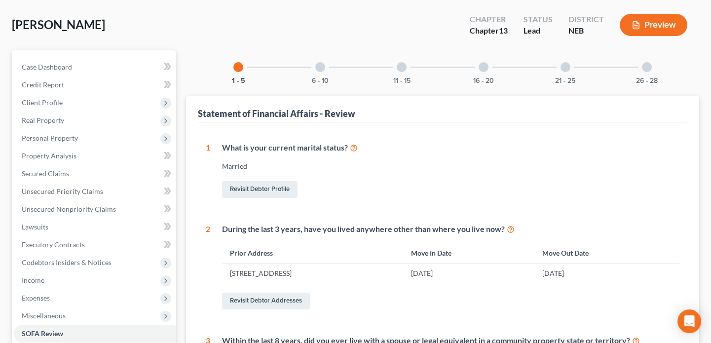
scroll to position [1, 0]
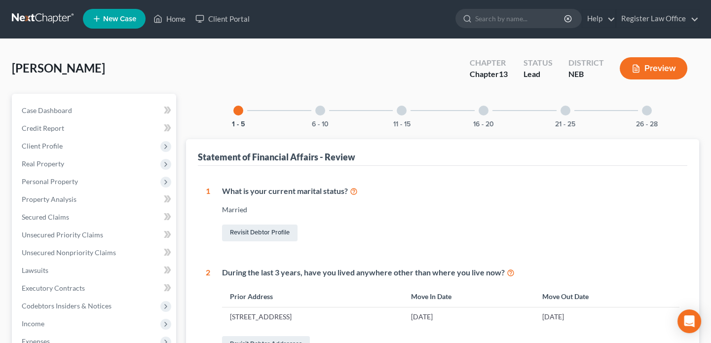
click at [318, 112] on div at bounding box center [320, 111] width 10 height 10
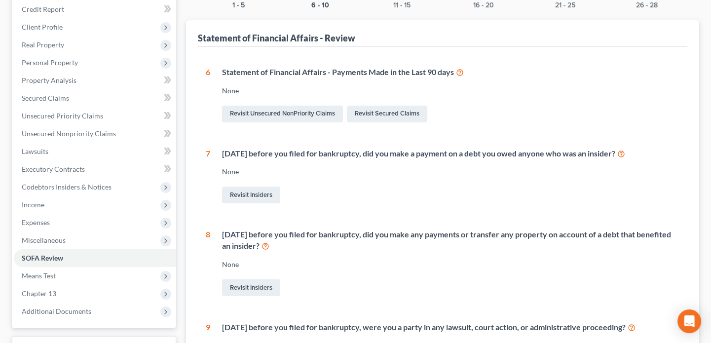
scroll to position [39, 0]
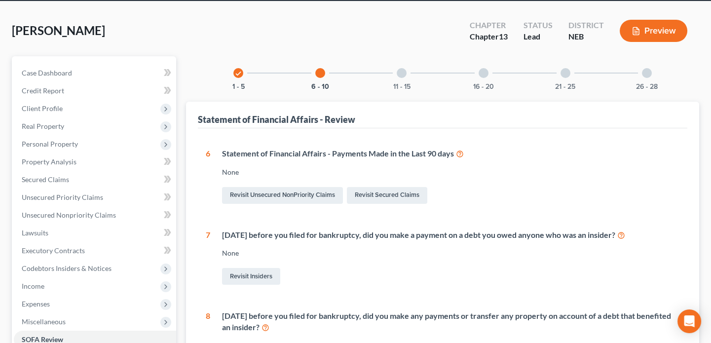
click at [399, 73] on div at bounding box center [402, 73] width 10 height 10
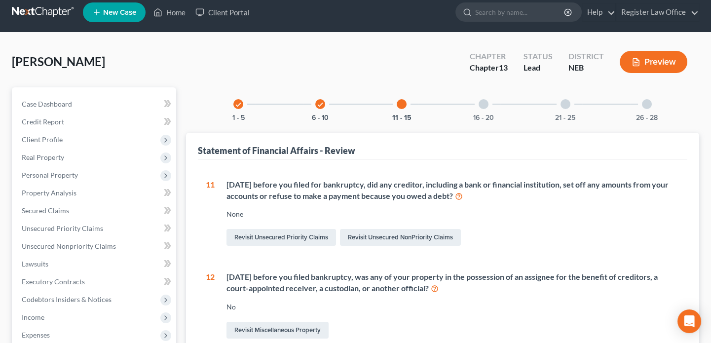
scroll to position [0, 0]
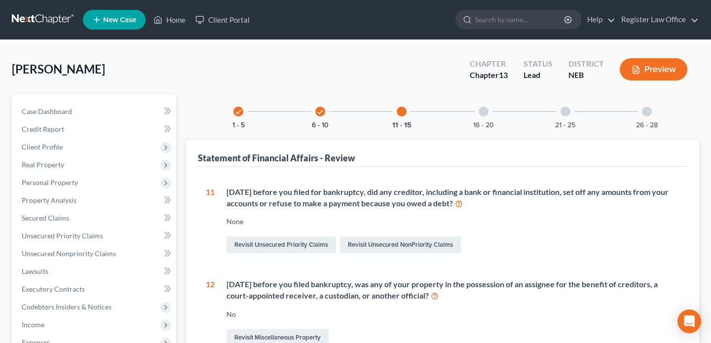
click at [484, 111] on div at bounding box center [484, 112] width 10 height 10
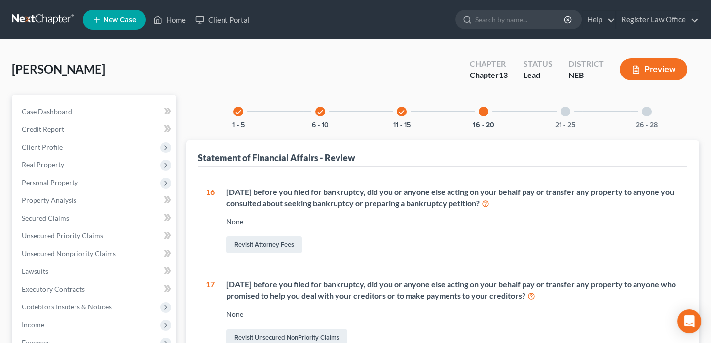
click at [565, 112] on div at bounding box center [566, 112] width 10 height 10
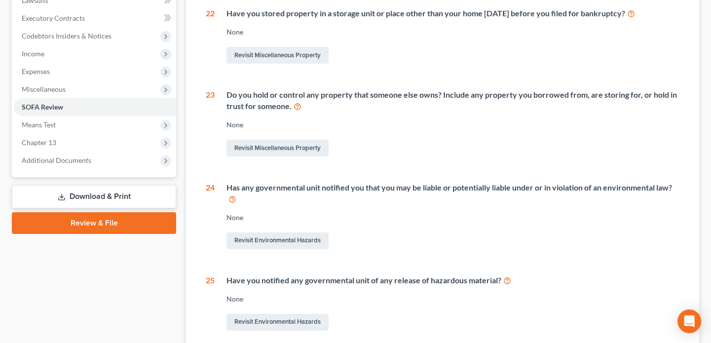
scroll to position [274, 0]
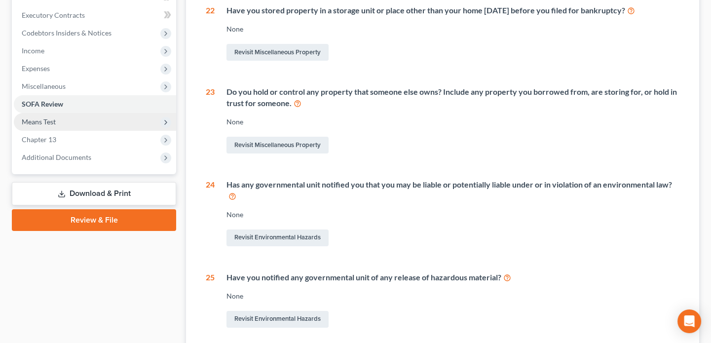
click at [41, 123] on span "Means Test" at bounding box center [39, 121] width 34 height 8
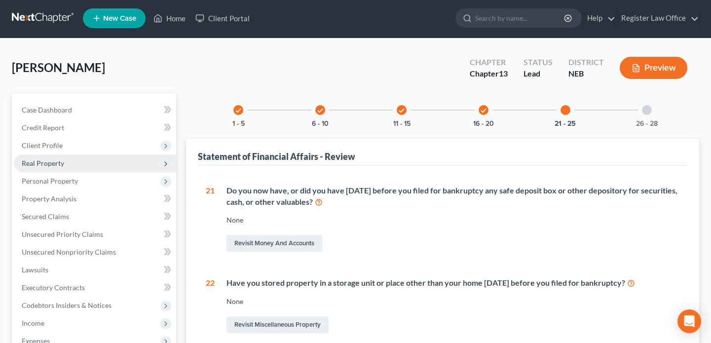
scroll to position [0, 0]
